Goal: Task Accomplishment & Management: Manage account settings

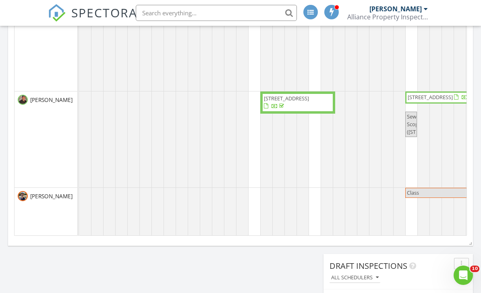
scroll to position [733, 481]
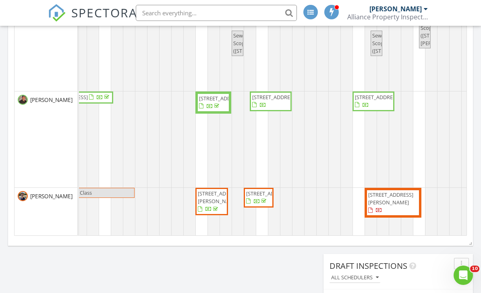
scroll to position [0, 376]
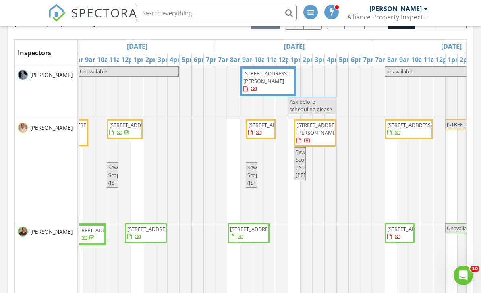
click at [304, 248] on div at bounding box center [342, 271] width 85 height 96
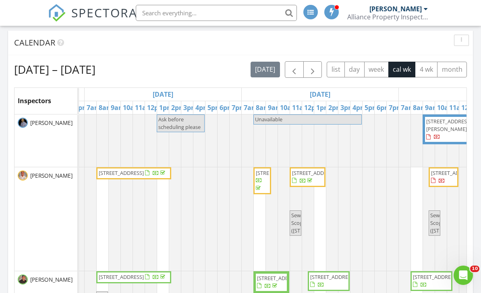
click at [296, 64] on button "button" at bounding box center [294, 69] width 19 height 17
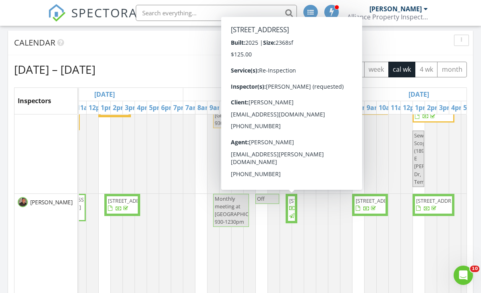
click at [292, 204] on span "11615 S 211th Ln, Buckeye 85326" at bounding box center [311, 200] width 45 height 7
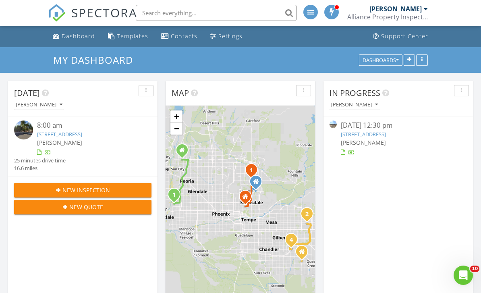
click at [355, 184] on div "In Progress [PERSON_NAME] [DATE] 12:30 pm [STREET_ADDRESS] Shelley" at bounding box center [397, 198] width 149 height 234
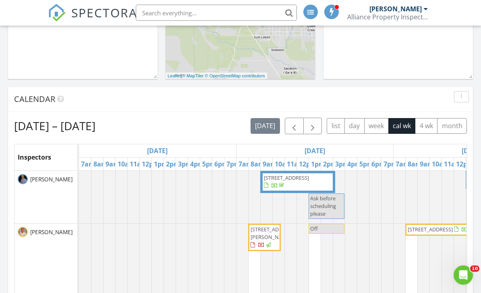
scroll to position [236, 0]
click at [312, 125] on span "button" at bounding box center [313, 126] width 10 height 10
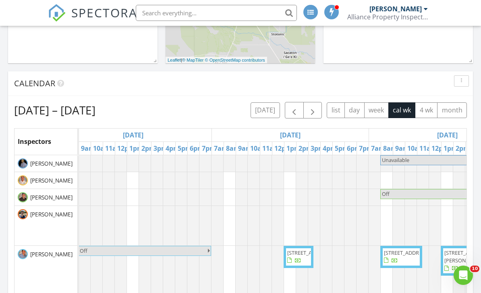
scroll to position [0, 0]
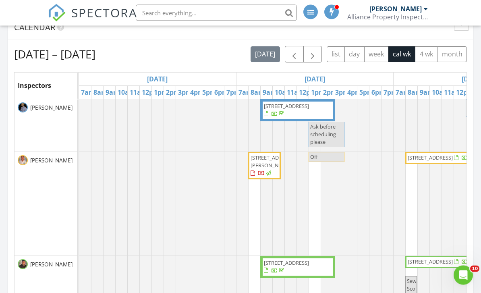
scroll to position [307, 0]
click at [316, 55] on span "button" at bounding box center [313, 55] width 10 height 10
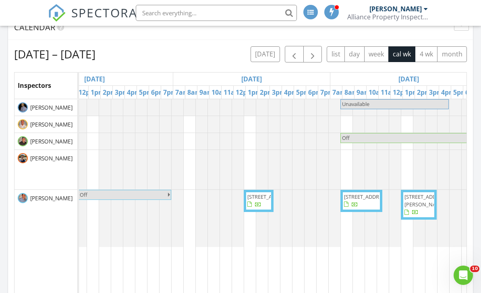
scroll to position [0, 0]
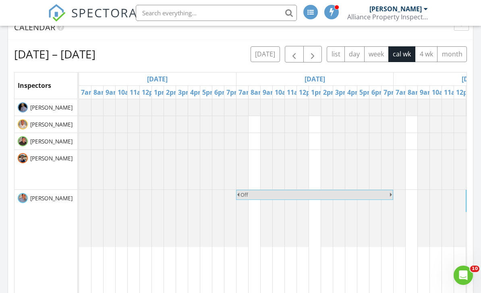
click at [294, 52] on span "button" at bounding box center [294, 55] width 10 height 10
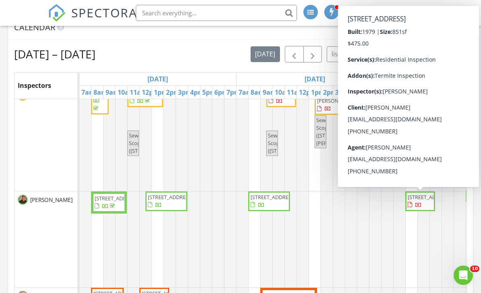
click at [416, 201] on span "3002 N 70th St 227, Scottsdale 85251" at bounding box center [429, 196] width 45 height 7
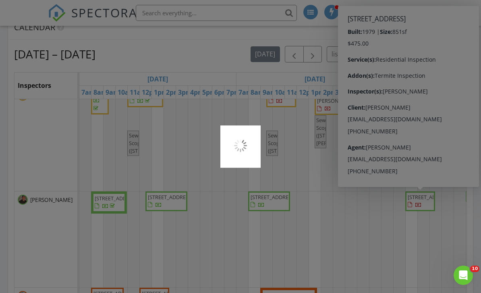
scroll to position [333, 0]
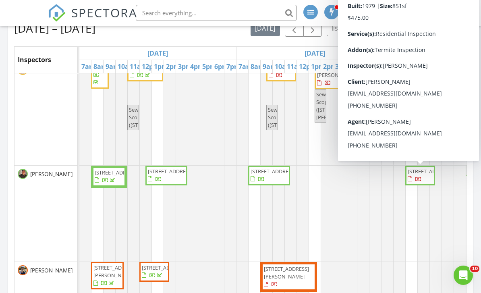
click at [243, 232] on div at bounding box center [205, 213] width 85 height 96
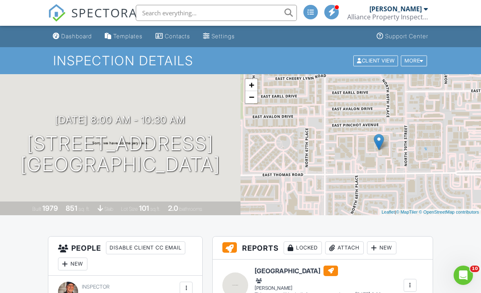
click at [36, 176] on h1 "[STREET_ADDRESS] [GEOGRAPHIC_DATA], AZ 85251" at bounding box center [121, 154] width 200 height 43
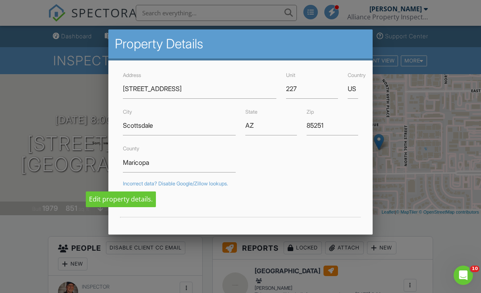
click at [29, 265] on div at bounding box center [240, 143] width 481 height 366
